Goal: Navigation & Orientation: Understand site structure

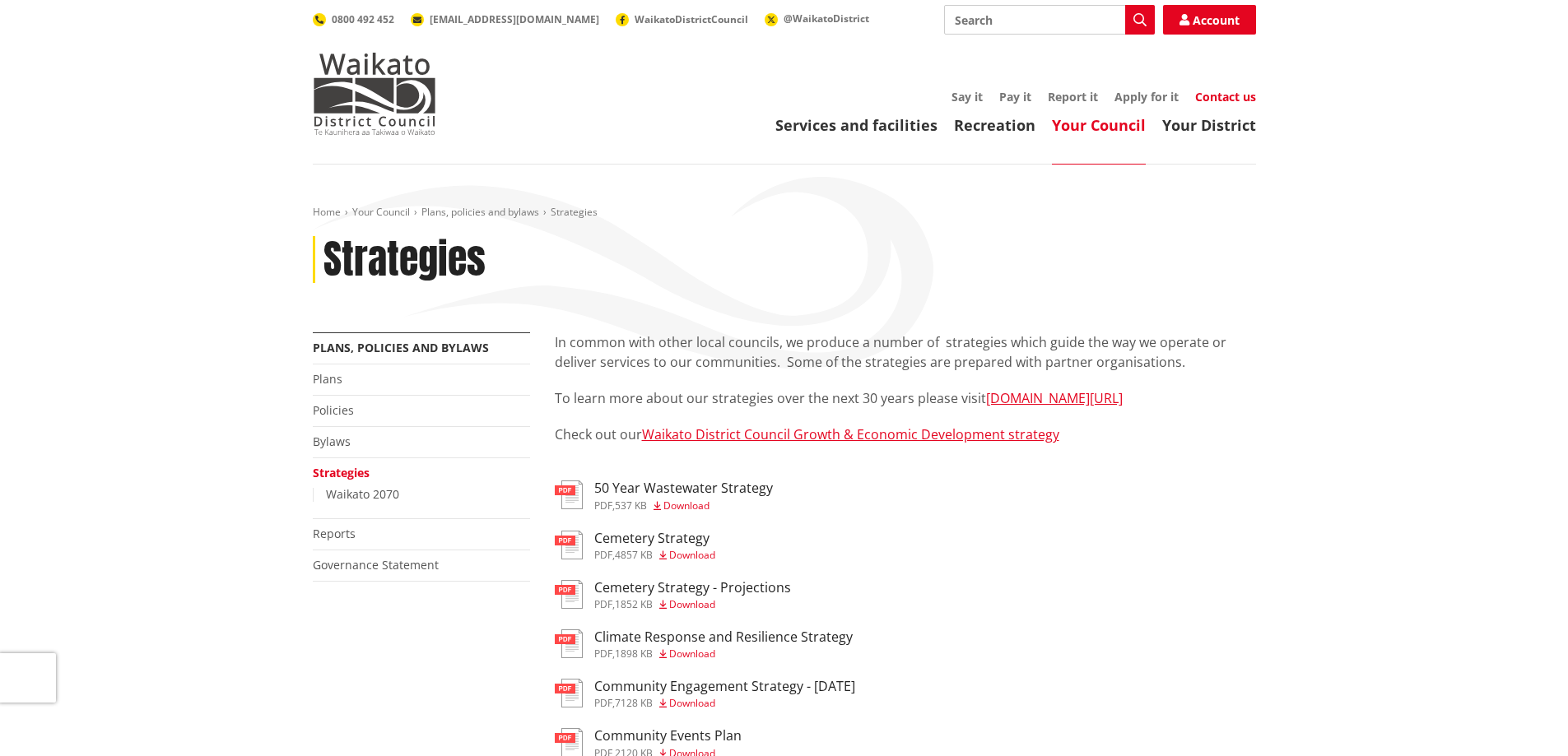
click at [1212, 97] on link "Contact us" at bounding box center [1225, 96] width 60 height 16
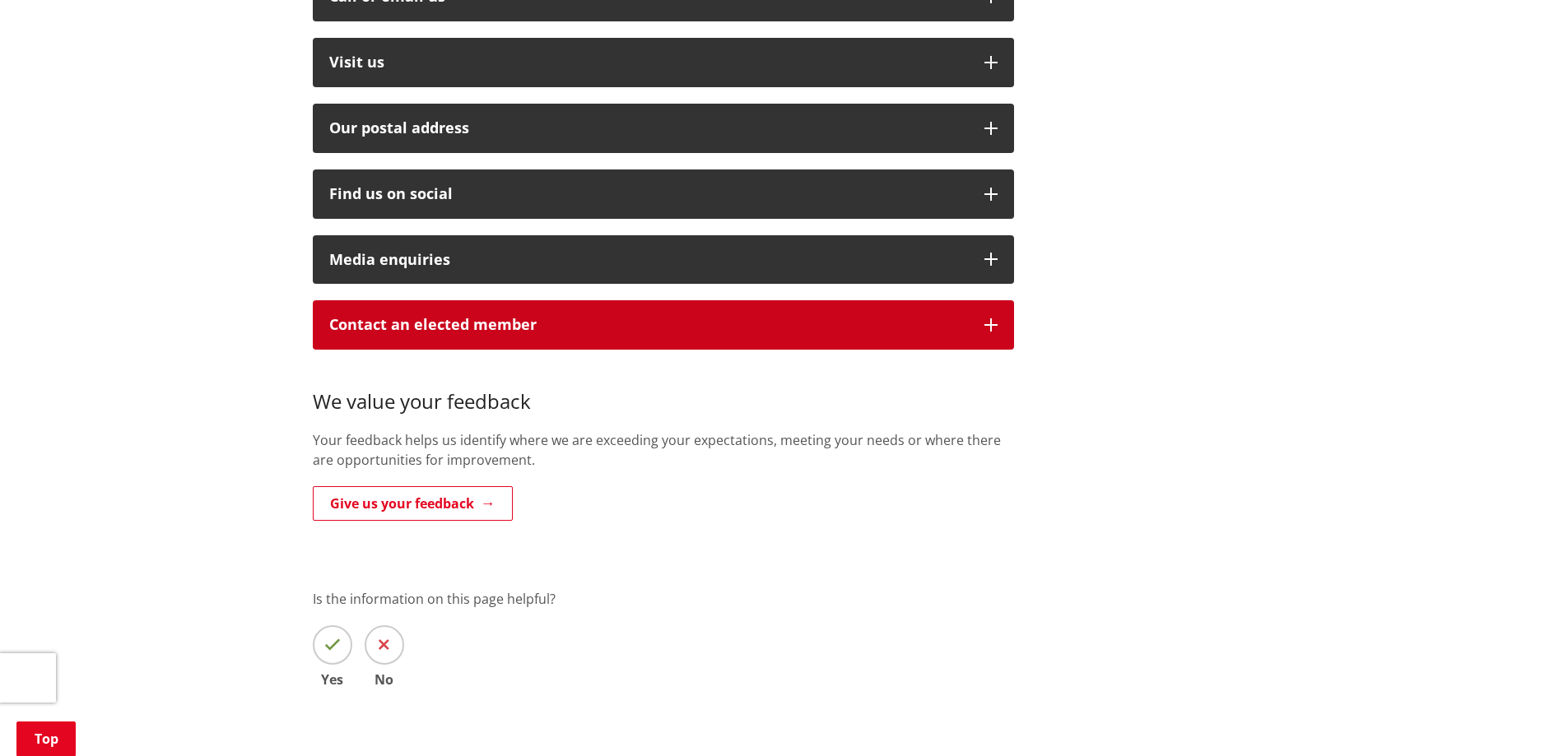
scroll to position [576, 0]
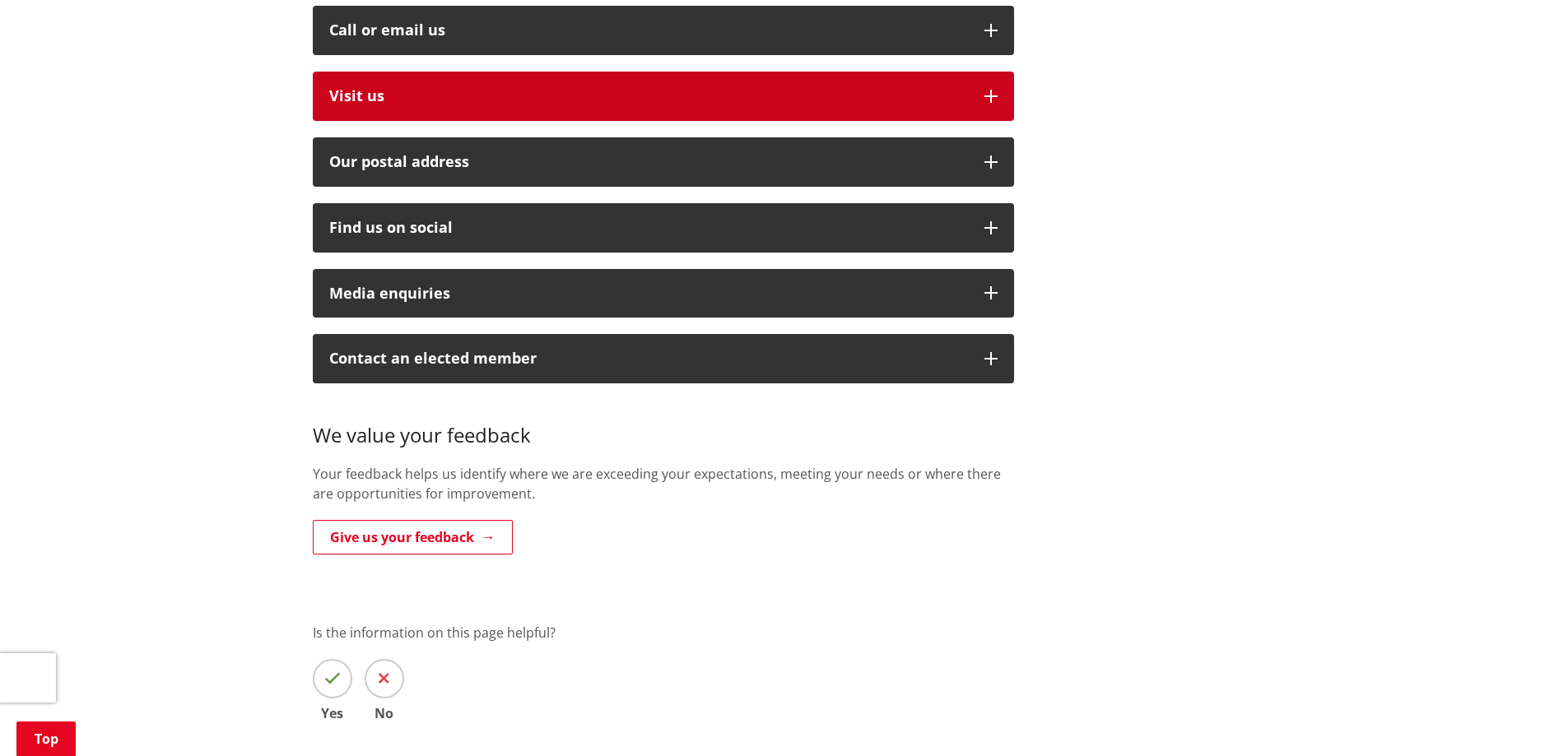
click at [981, 71] on button "Visit us" at bounding box center [663, 96] width 701 height 49
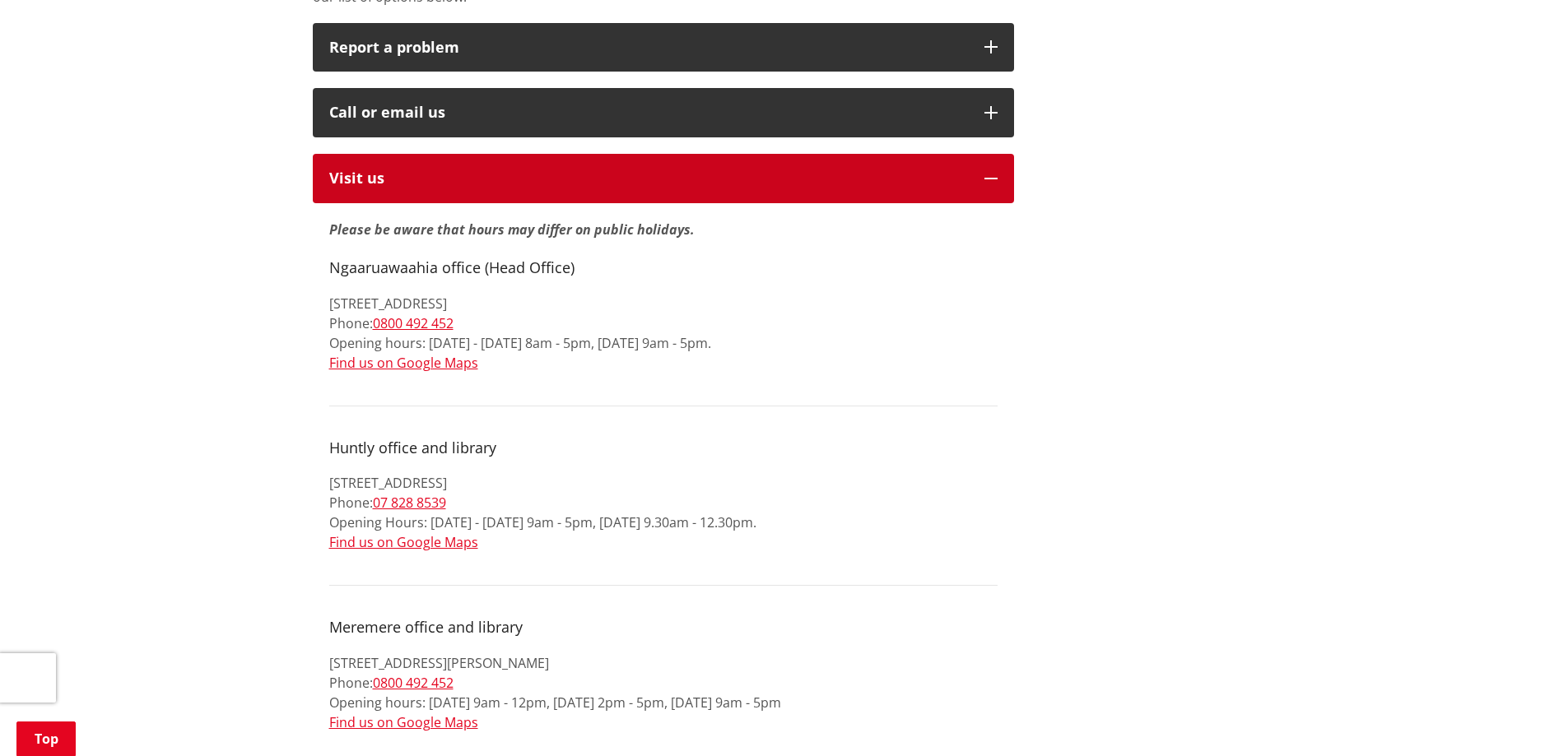
scroll to position [0, 0]
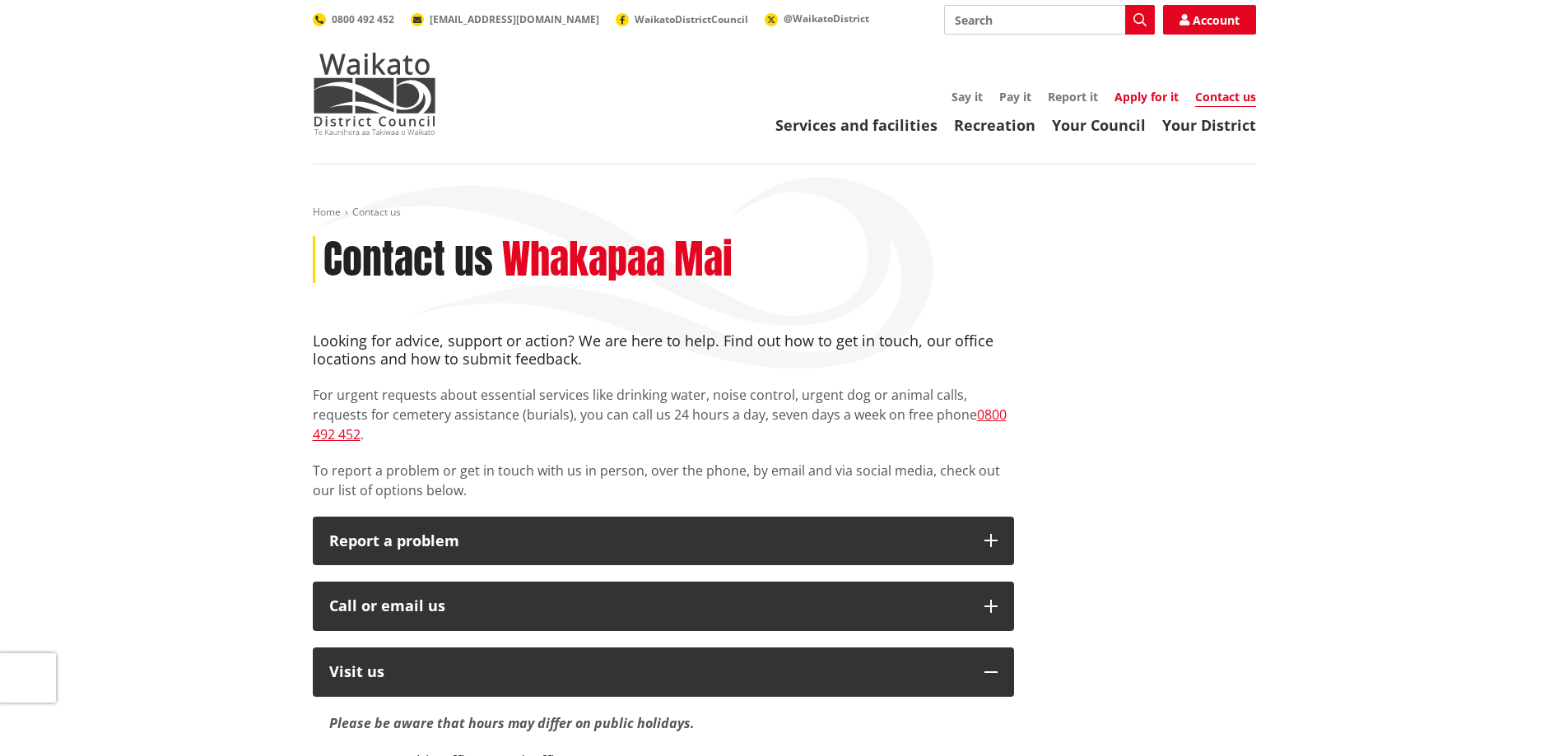
click at [1143, 96] on link "Apply for it" at bounding box center [1146, 96] width 64 height 16
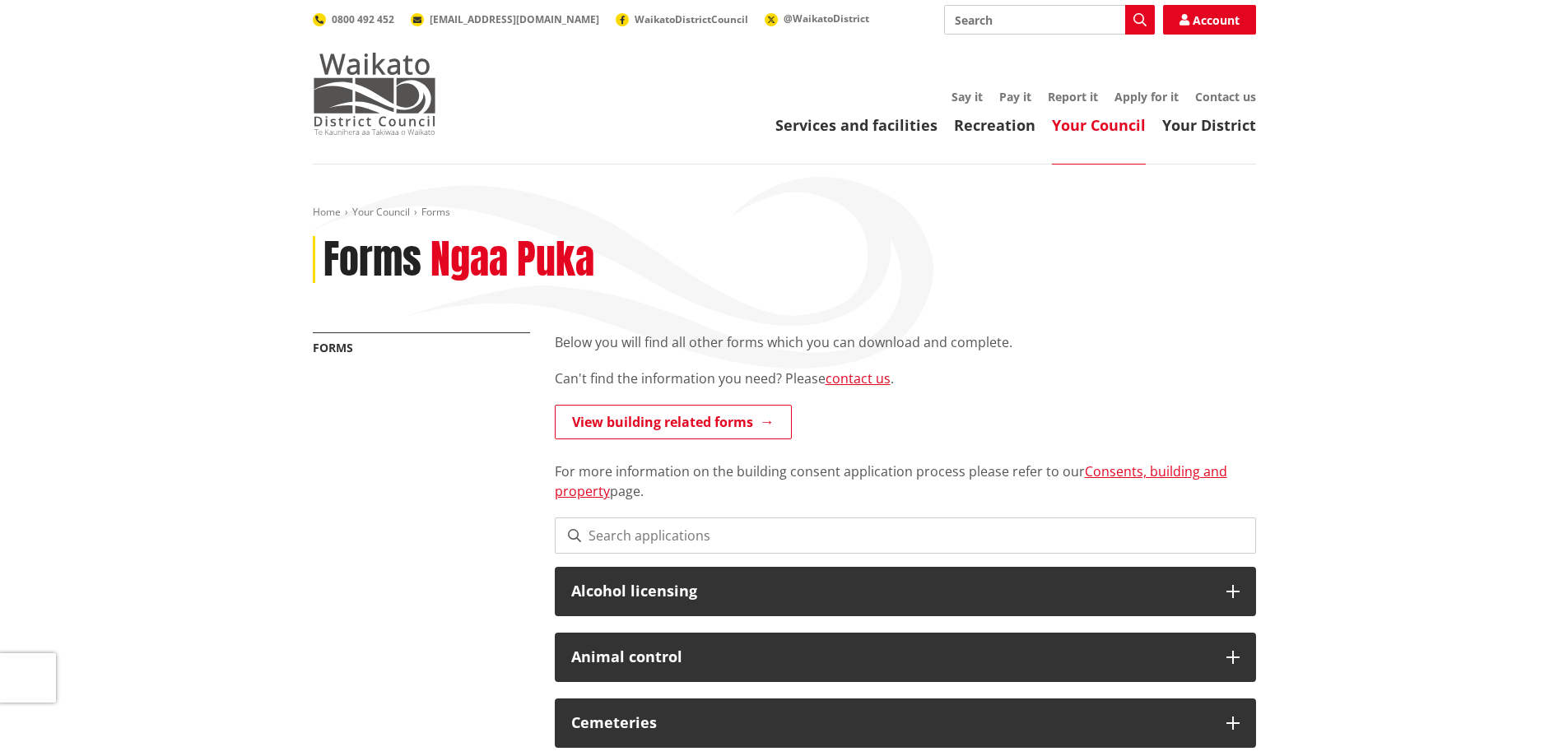
click at [371, 104] on img at bounding box center [374, 93] width 124 height 82
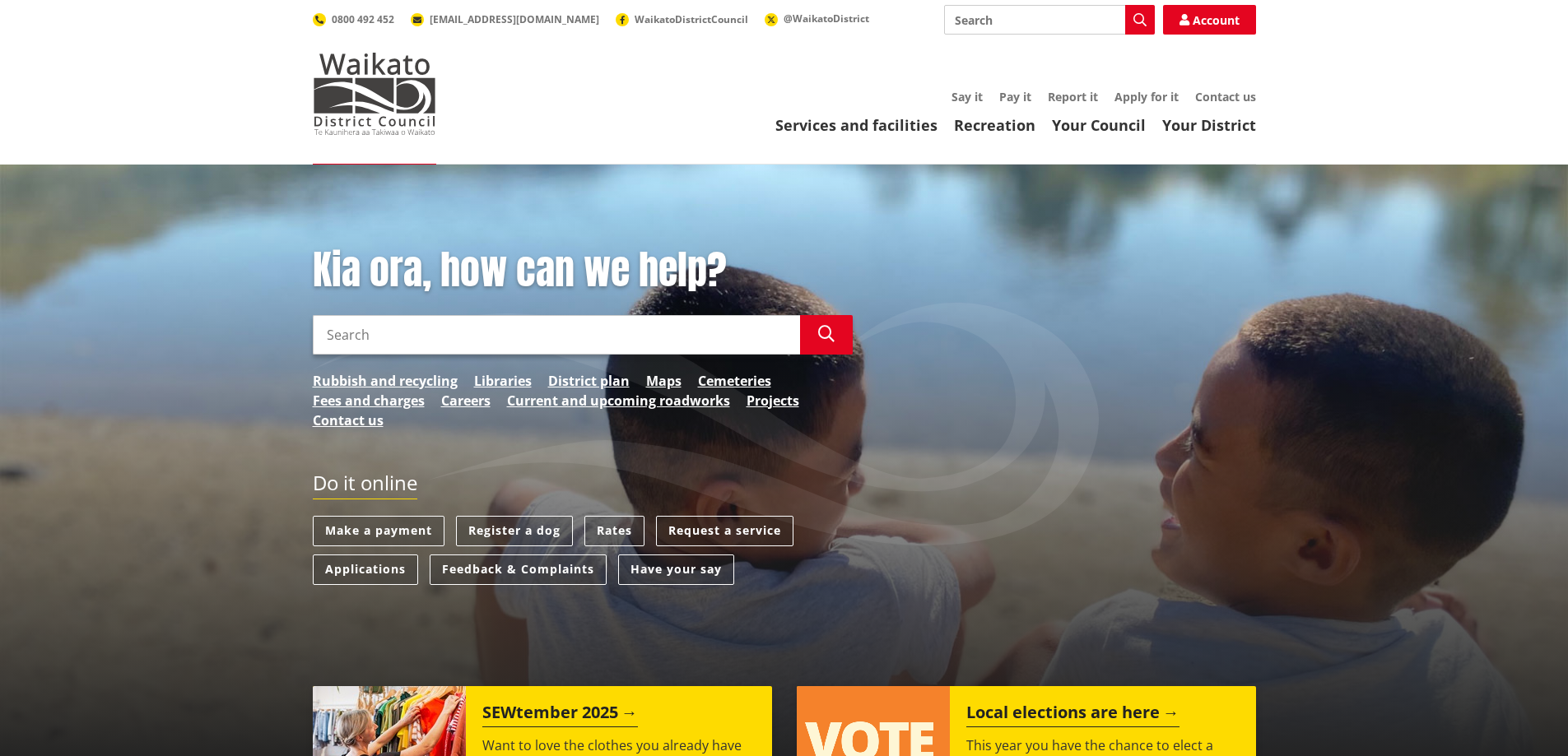
click at [1100, 109] on div "Services and facilities Recreation Your Council Your District Say it Pay it Rep…" at bounding box center [862, 113] width 787 height 44
click at [1100, 120] on link "Your Council" at bounding box center [1099, 126] width 93 height 20
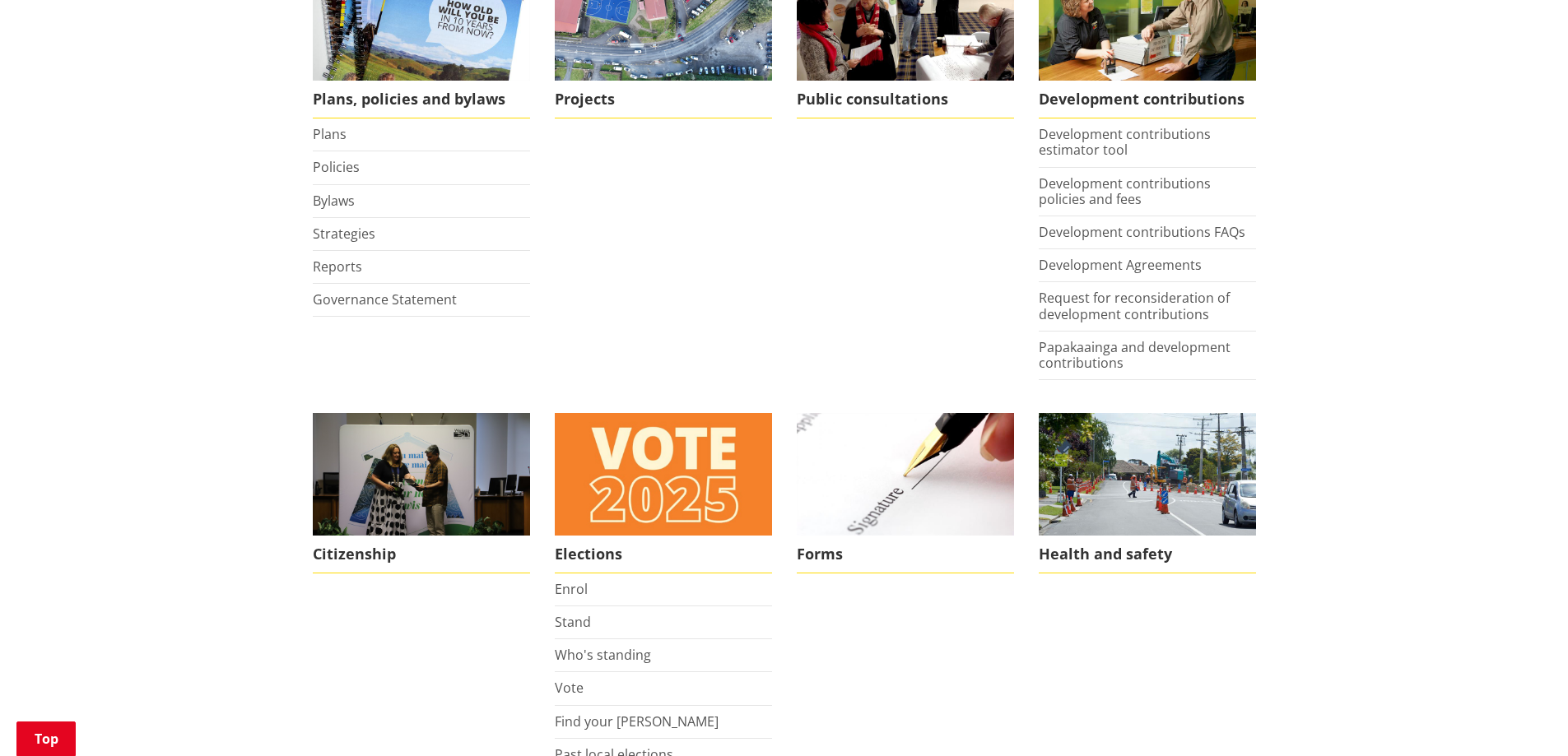
scroll to position [658, 0]
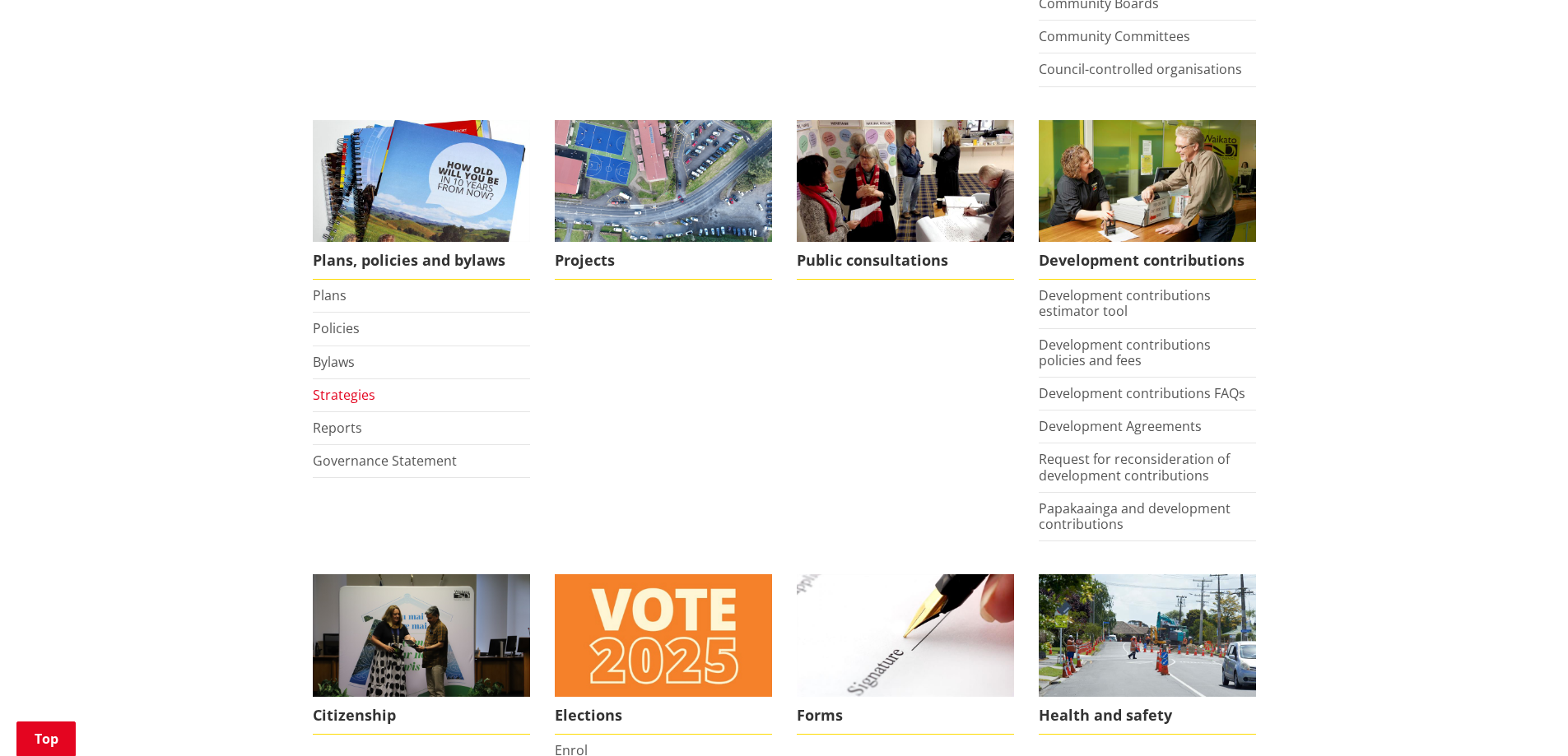
click at [342, 398] on link "Strategies" at bounding box center [344, 395] width 62 height 18
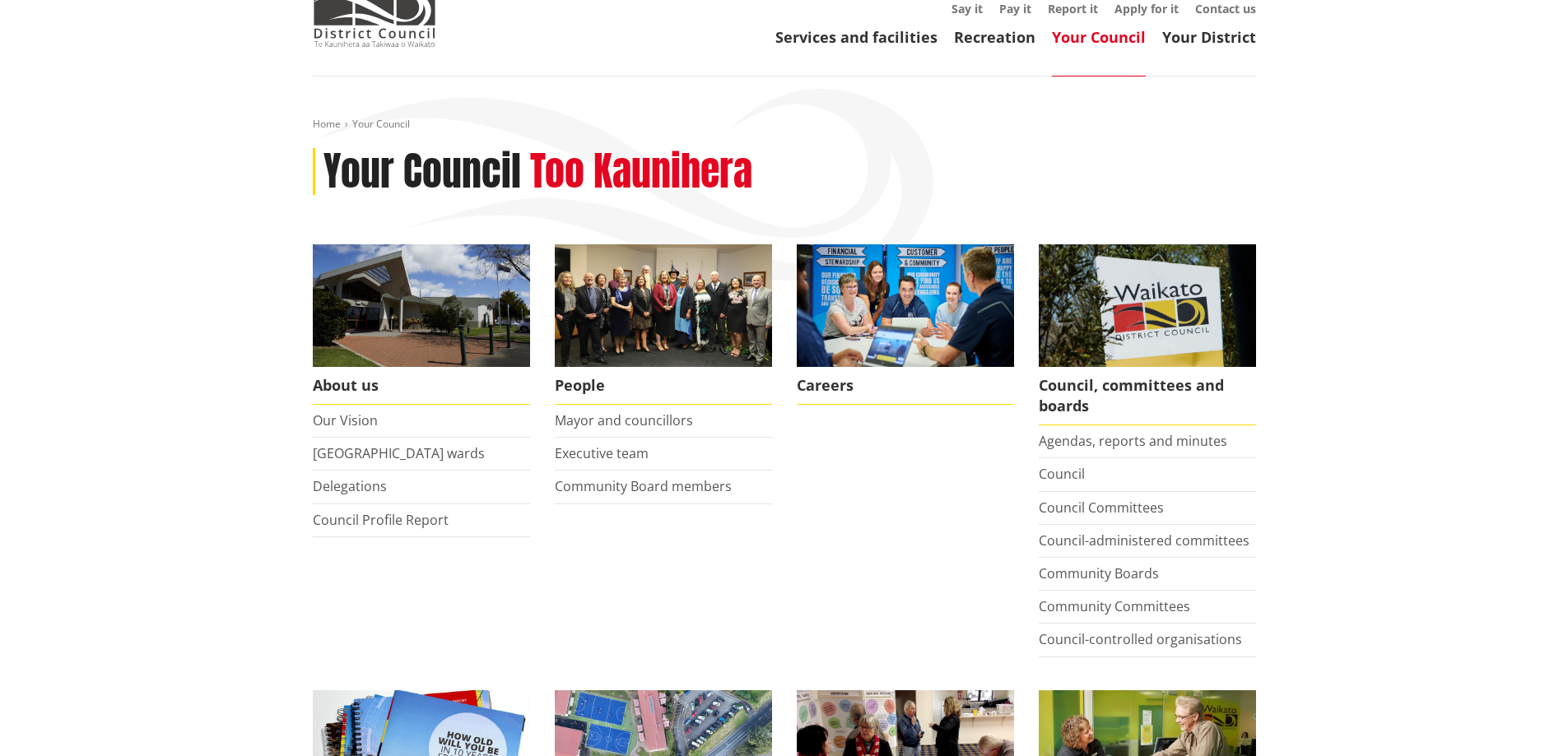
scroll to position [82, 0]
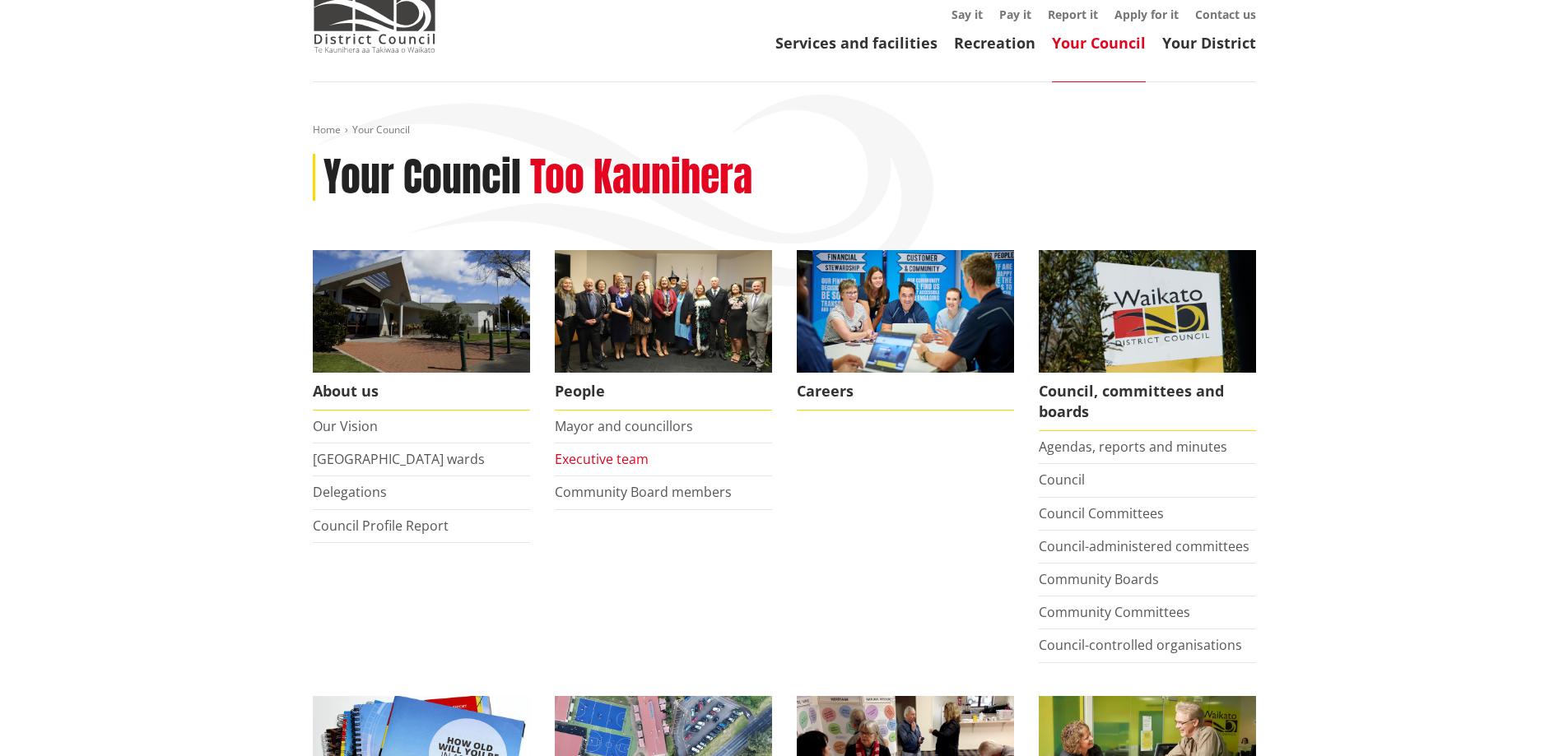
click at [630, 456] on link "Executive team" at bounding box center [601, 459] width 93 height 18
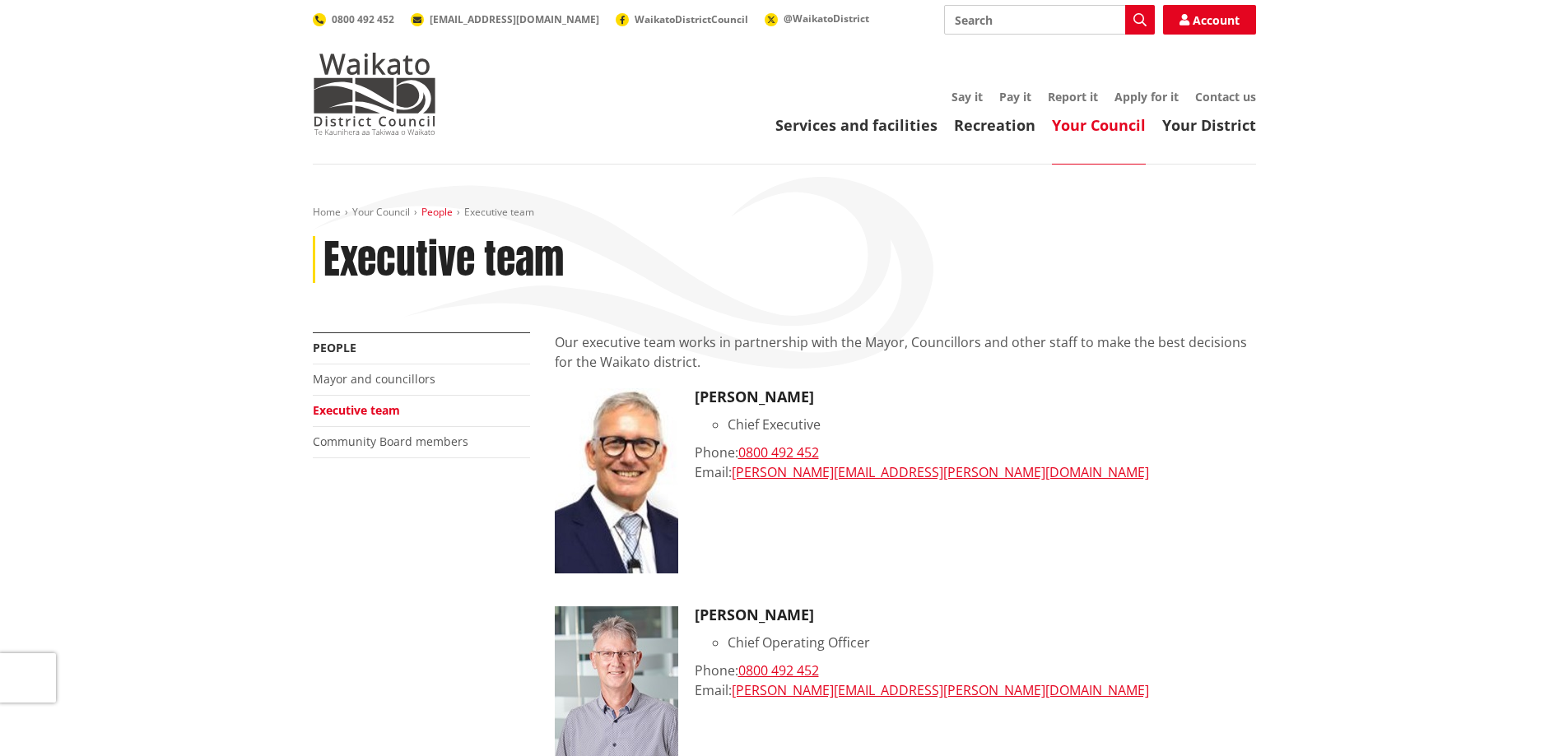
click at [448, 214] on link "People" at bounding box center [437, 212] width 31 height 14
